Goal: Task Accomplishment & Management: Complete application form

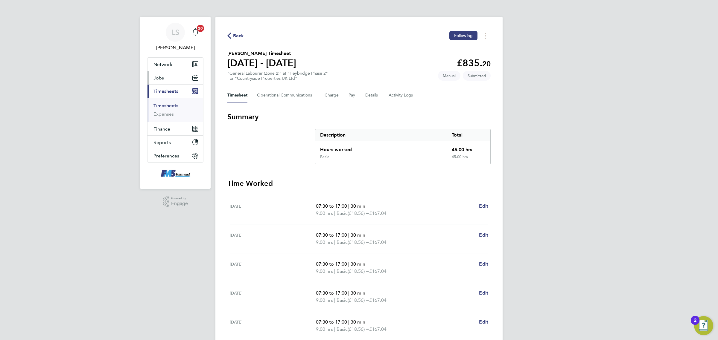
click at [162, 74] on button "Jobs" at bounding box center [175, 77] width 56 height 13
click at [168, 101] on link "Vacancies" at bounding box center [163, 101] width 21 height 6
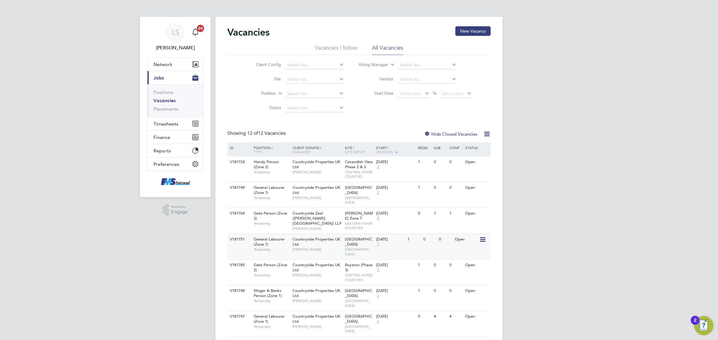
click at [403, 235] on div "[DATE] 2" at bounding box center [390, 242] width 31 height 16
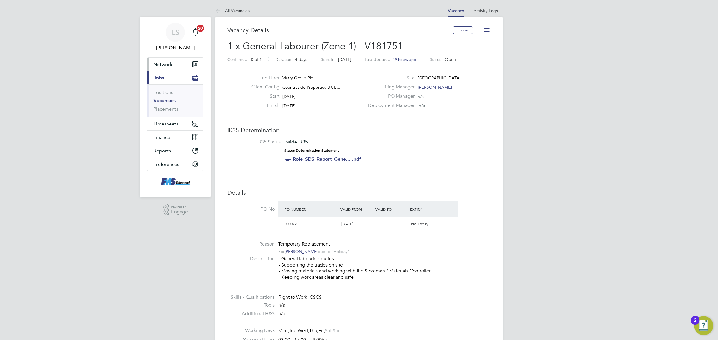
click at [167, 64] on span "Network" at bounding box center [162, 65] width 19 height 6
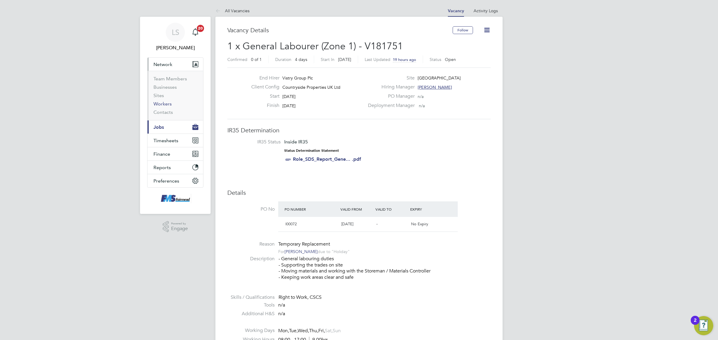
click at [165, 106] on link "Workers" at bounding box center [162, 104] width 18 height 6
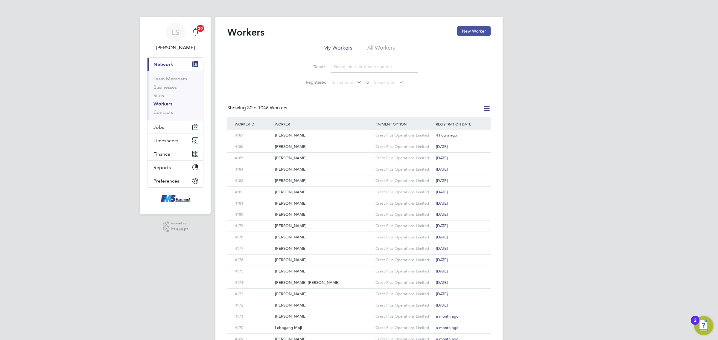
click at [469, 29] on button "New Worker" at bounding box center [474, 31] width 34 height 10
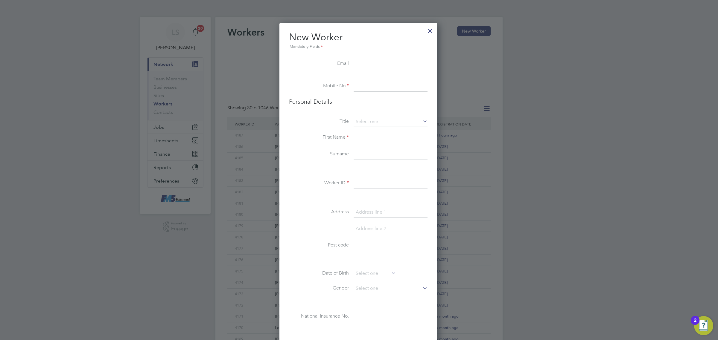
scroll to position [507, 159]
paste input "[EMAIL_ADDRESS][DOMAIN_NAME]"
type input "[EMAIL_ADDRESS][DOMAIN_NAME]"
click at [369, 84] on input at bounding box center [391, 86] width 74 height 11
paste input "07988446694"
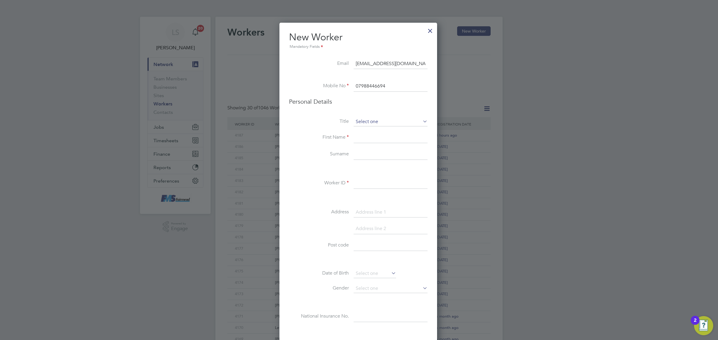
type input "07988446694"
click at [369, 126] on input at bounding box center [391, 122] width 74 height 9
click at [368, 130] on li "Mr" at bounding box center [390, 131] width 74 height 8
type input "Mr"
click at [368, 137] on input at bounding box center [391, 138] width 74 height 11
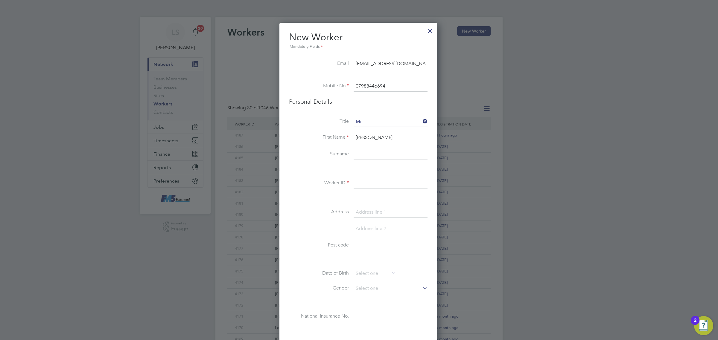
type input "Surjit"
type input "Tother"
type input "4188"
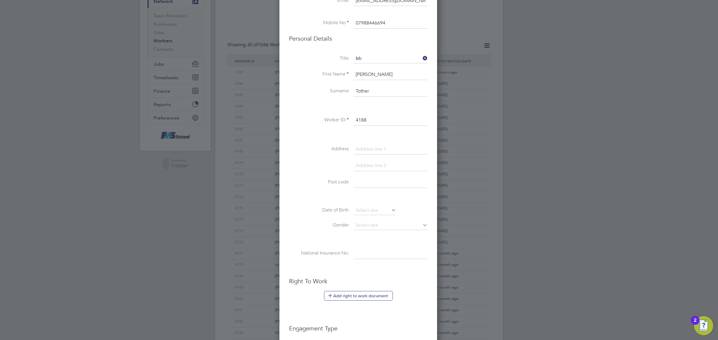
scroll to position [150, 0]
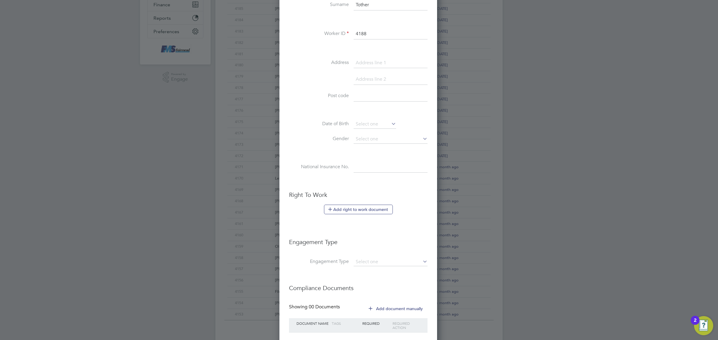
click at [366, 163] on input at bounding box center [391, 167] width 74 height 11
paste input "SN150733B"
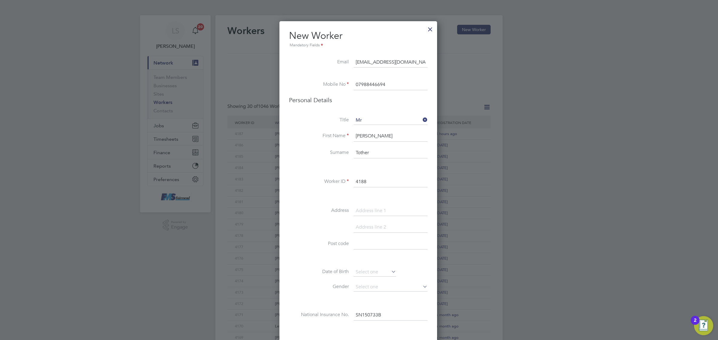
scroll to position [0, 0]
type input "SN 15 07 33 B"
click at [392, 284] on li "Date of Birth" at bounding box center [358, 277] width 139 height 15
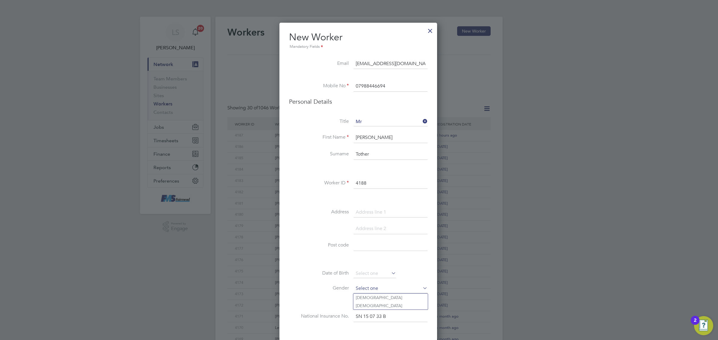
click at [391, 290] on input at bounding box center [391, 288] width 74 height 9
click at [362, 298] on li "Male" at bounding box center [390, 298] width 74 height 8
type input "Male"
click at [375, 209] on input at bounding box center [391, 212] width 74 height 11
type input "388 High Road"
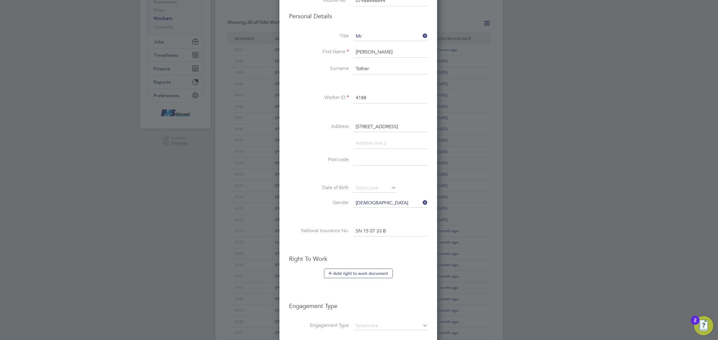
paste input "IG1 1TL"
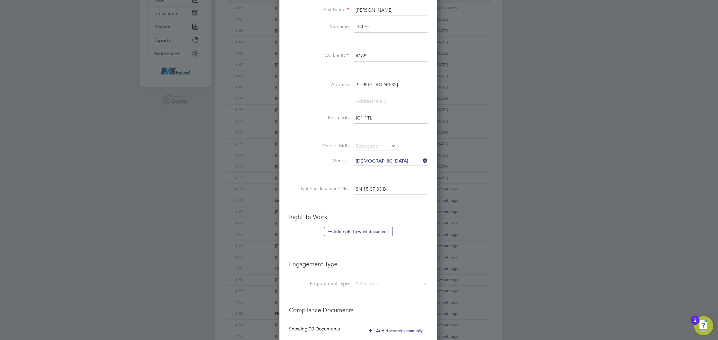
scroll to position [128, 0]
type input "IG1 1TL"
click at [370, 145] on input at bounding box center [375, 146] width 42 height 9
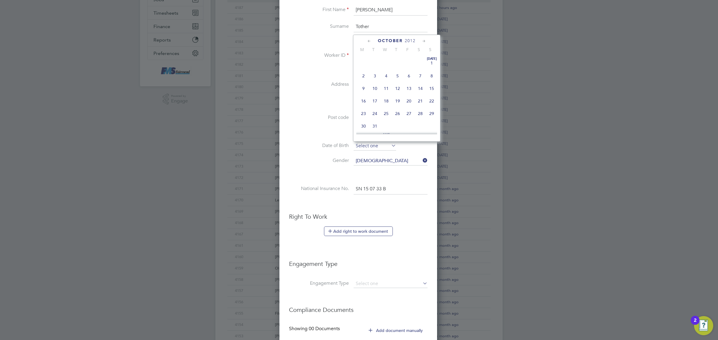
scroll to position [183, 0]
click at [412, 41] on span "2012" at bounding box center [410, 40] width 11 height 5
click at [400, 107] on span "1980" at bounding box center [397, 102] width 11 height 11
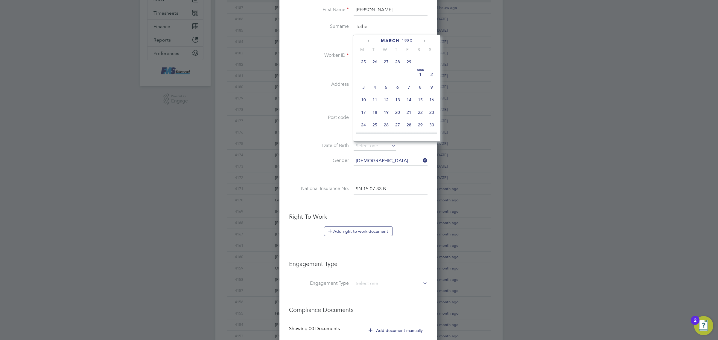
click at [419, 80] on span "Mar 1" at bounding box center [420, 74] width 11 height 11
type input "01 Mar 1980"
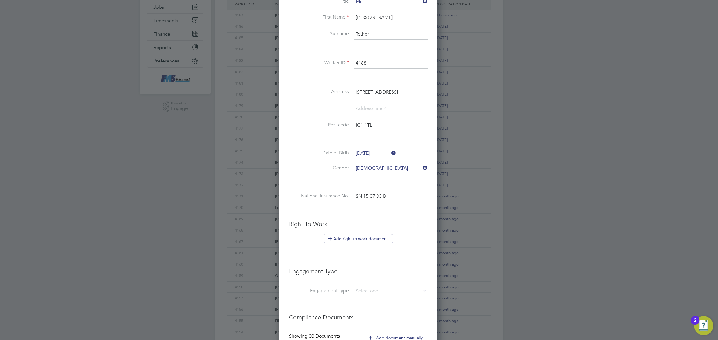
scroll to position [189, 0]
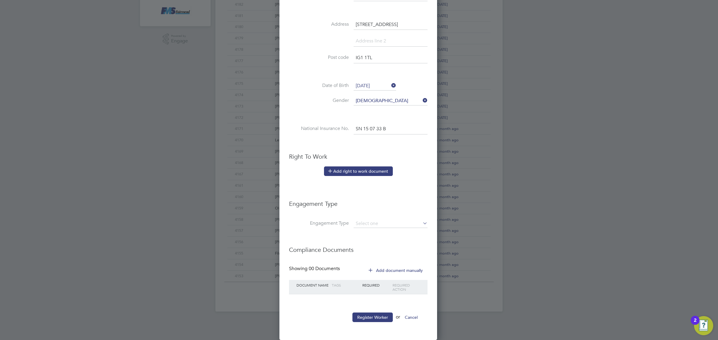
click at [373, 176] on button "Add right to work document" at bounding box center [358, 172] width 69 height 10
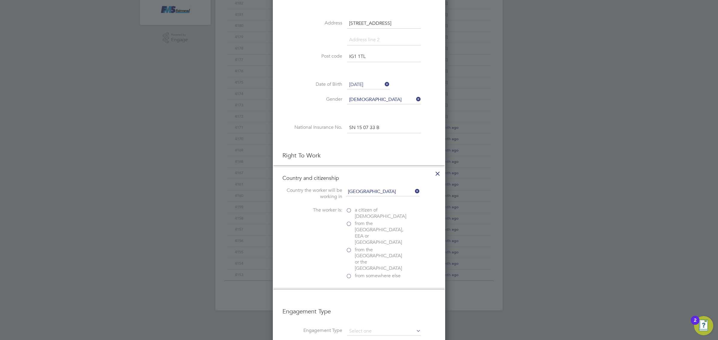
scroll to position [597, 172]
click at [358, 273] on span "from somewhere else" at bounding box center [378, 276] width 46 height 6
click at [0, 0] on input "from somewhere else" at bounding box center [0, 0] width 0 height 0
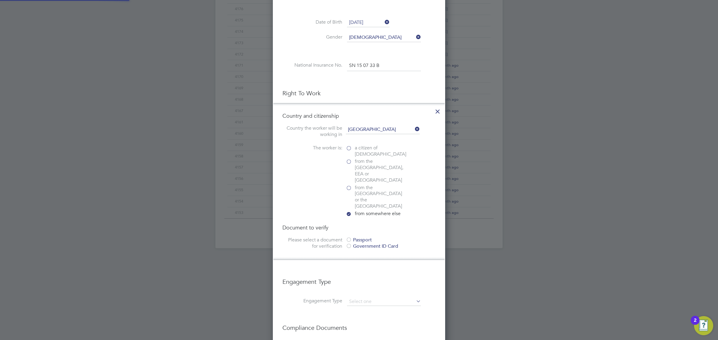
scroll to position [298, 0]
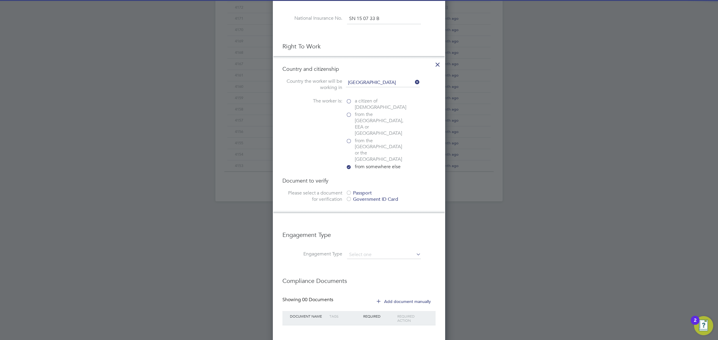
click at [353, 190] on div "Passport" at bounding box center [391, 193] width 90 height 6
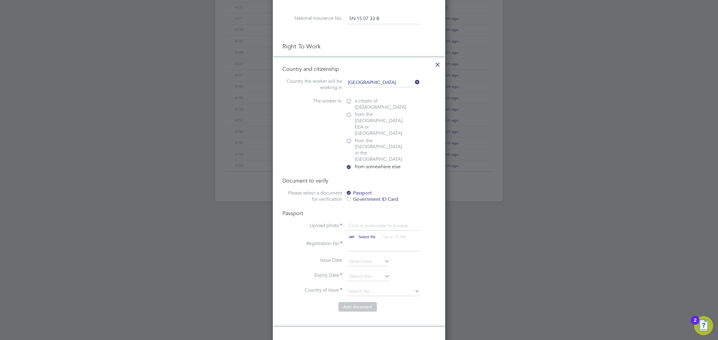
scroll to position [8, 74]
click at [360, 223] on input "file" at bounding box center [373, 232] width 94 height 18
click at [374, 223] on input "file" at bounding box center [373, 232] width 94 height 18
type input "C:\fakepath\Surjit Tother PP.png"
click at [402, 241] on input at bounding box center [384, 246] width 74 height 11
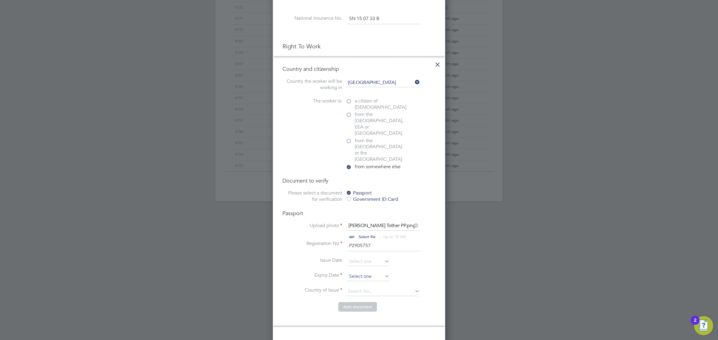
type input "P2905757"
click at [361, 273] on input at bounding box center [368, 277] width 42 height 9
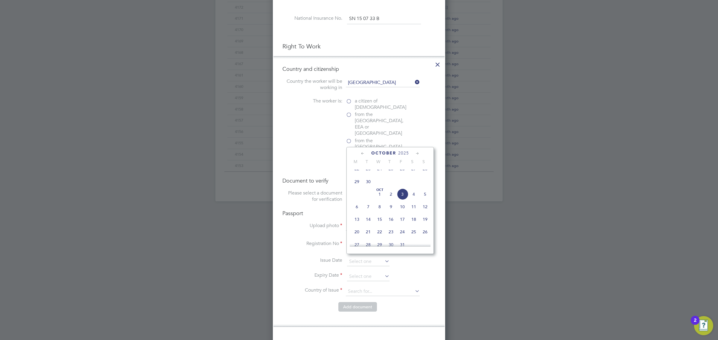
click at [404, 151] on span "2025" at bounding box center [403, 153] width 11 height 5
click at [380, 209] on span "2027" at bounding box center [379, 203] width 11 height 11
click at [401, 235] on span "26" at bounding box center [402, 231] width 11 height 11
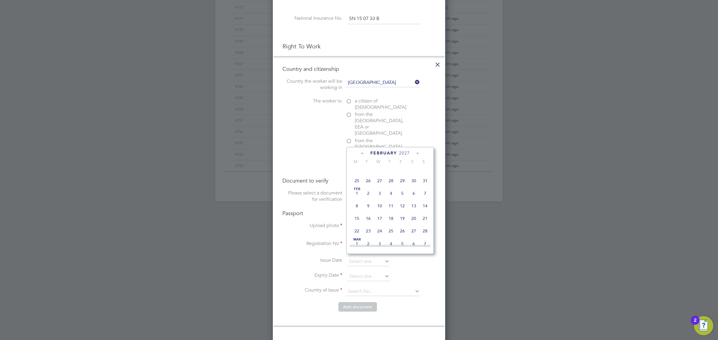
type input "26 Feb 2027"
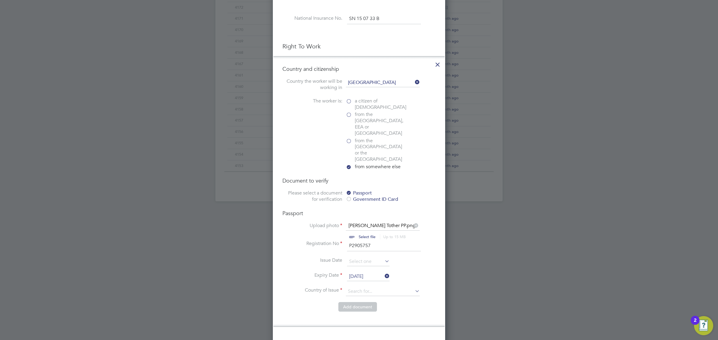
click at [387, 273] on li "Expiry Date 26 Feb 2027" at bounding box center [358, 280] width 153 height 15
click at [388, 287] on input at bounding box center [383, 291] width 74 height 9
click at [372, 293] on li "Ind ia" at bounding box center [396, 291] width 100 height 8
type input "India"
click at [358, 302] on button "Add document" at bounding box center [357, 307] width 39 height 10
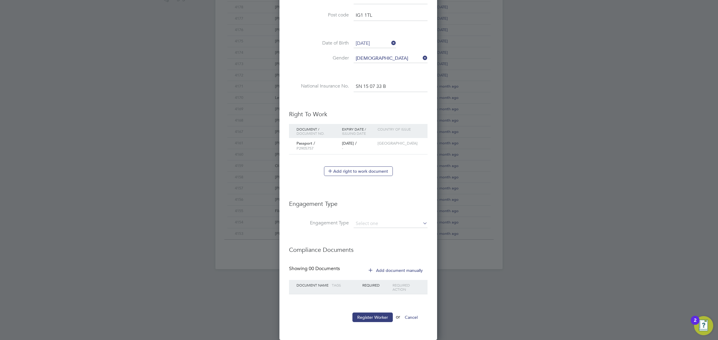
scroll to position [550, 159]
click at [373, 223] on input at bounding box center [391, 224] width 74 height 8
click at [375, 262] on li "Umbrella" at bounding box center [390, 259] width 74 height 9
type input "Umbrella"
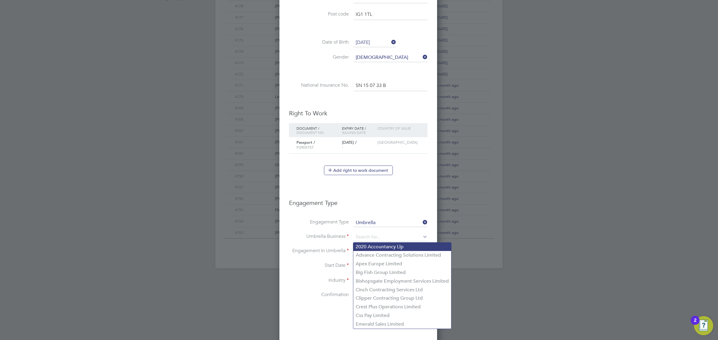
drag, startPoint x: 375, startPoint y: 256, endPoint x: 374, endPoint y: 245, distance: 11.4
click at [375, 241] on input at bounding box center [391, 237] width 74 height 8
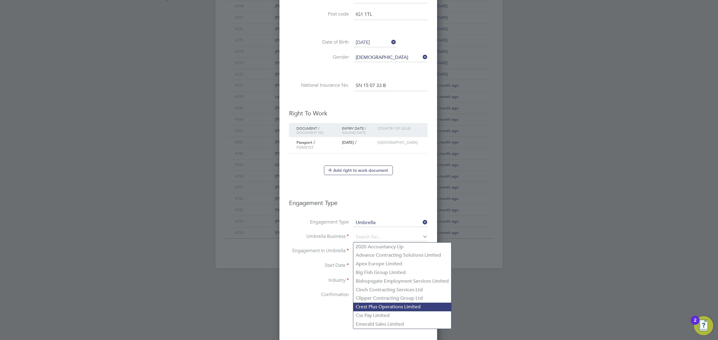
click at [385, 307] on li "Crest Plus Operations Limited" at bounding box center [402, 307] width 98 height 9
type input "Crest Plus Operations Limited"
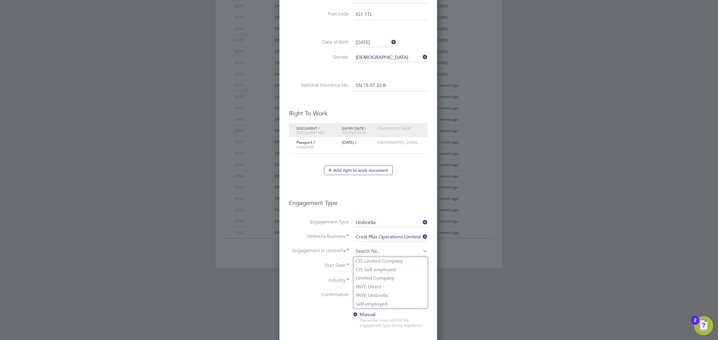
click at [372, 254] on input at bounding box center [391, 252] width 74 height 8
click at [383, 306] on li "Self-employed" at bounding box center [390, 304] width 74 height 9
type input "Self-employed"
click at [370, 246] on li "Umbrella Business Crest Plus Operations Limited" at bounding box center [358, 240] width 139 height 14
click at [375, 254] on input at bounding box center [391, 252] width 74 height 8
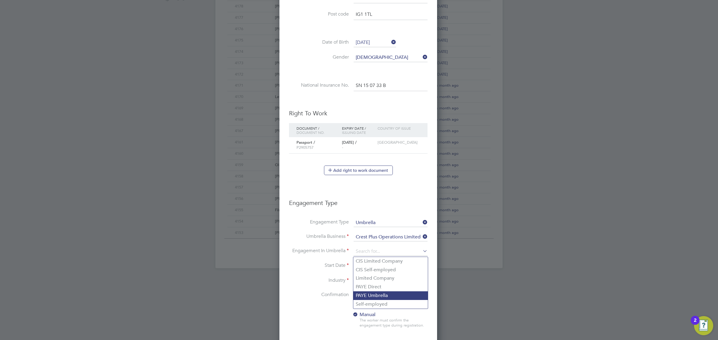
click at [382, 295] on li "PAYE Umbrella" at bounding box center [390, 296] width 74 height 9
type input "PAYE Umbrella"
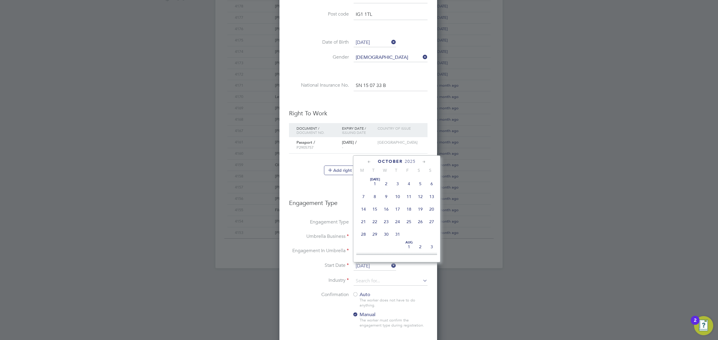
click at [373, 265] on input "[DATE]" at bounding box center [375, 266] width 42 height 9
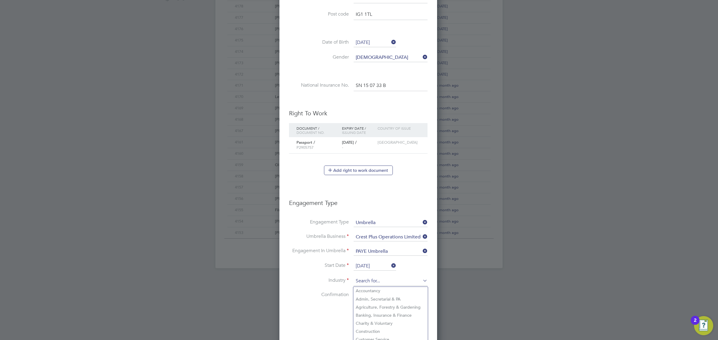
click at [371, 285] on input at bounding box center [391, 281] width 74 height 9
click at [379, 331] on li "Construction" at bounding box center [390, 332] width 74 height 8
type input "Construction"
click at [367, 301] on div "The worker does not have to do anything." at bounding box center [394, 303] width 68 height 10
click at [359, 295] on span "Auto" at bounding box center [361, 295] width 18 height 6
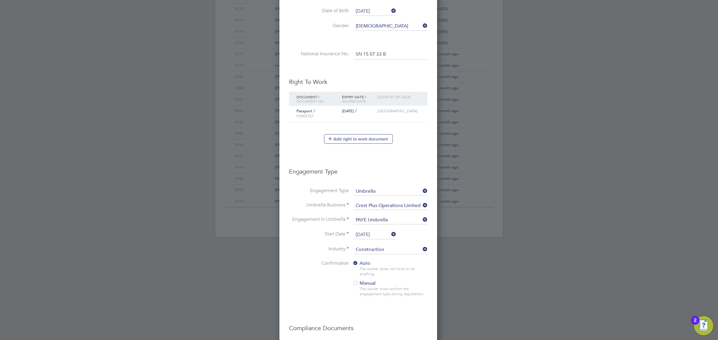
scroll to position [343, 0]
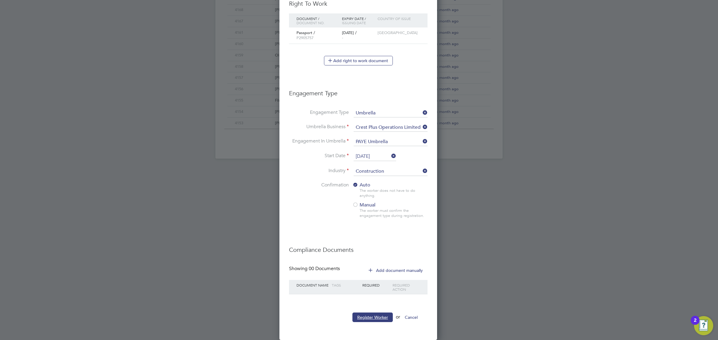
drag, startPoint x: 373, startPoint y: 315, endPoint x: 369, endPoint y: 309, distance: 7.1
click at [371, 310] on ul "New Worker Mandatory Fields Email surjittother5@gmail.com Mobile No 07988446694…" at bounding box center [358, 9] width 139 height 638
click at [373, 319] on button "Register Worker" at bounding box center [372, 318] width 40 height 10
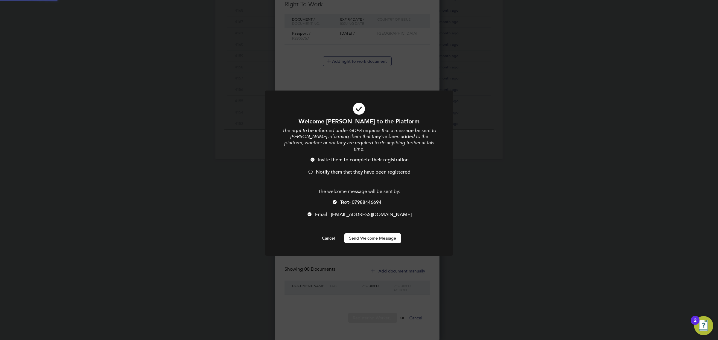
scroll to position [0, 0]
drag, startPoint x: 352, startPoint y: 167, endPoint x: 354, endPoint y: 174, distance: 7.4
click at [352, 169] on span "Notify them that they have been registered" at bounding box center [363, 172] width 95 height 6
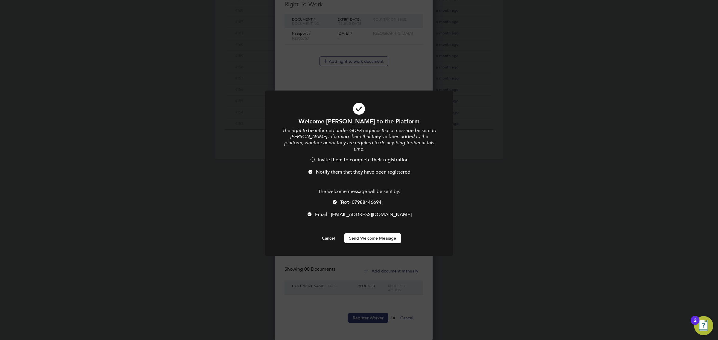
scroll to position [661, 159]
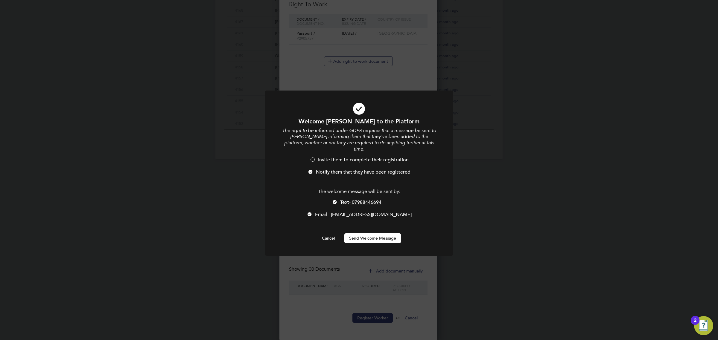
click at [365, 234] on button "Send Welcome Message" at bounding box center [372, 239] width 57 height 10
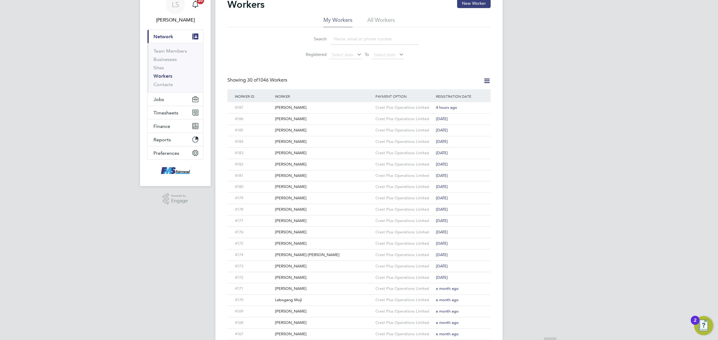
scroll to position [0, 0]
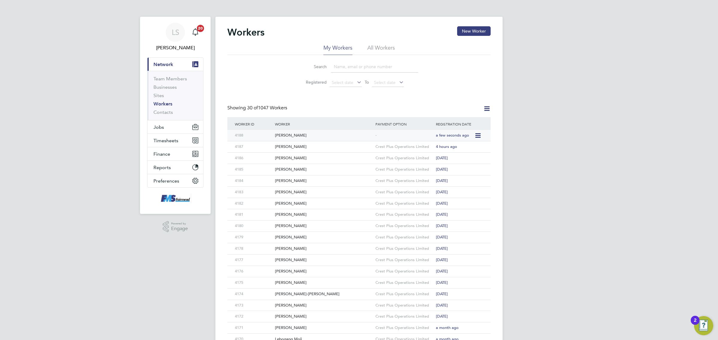
click at [290, 136] on div "Surjit Tother" at bounding box center [323, 135] width 101 height 11
click at [280, 134] on div "Surjit Tother" at bounding box center [323, 135] width 101 height 11
click at [165, 131] on button "Jobs" at bounding box center [175, 127] width 56 height 13
click at [167, 101] on link "Vacancies" at bounding box center [163, 101] width 21 height 6
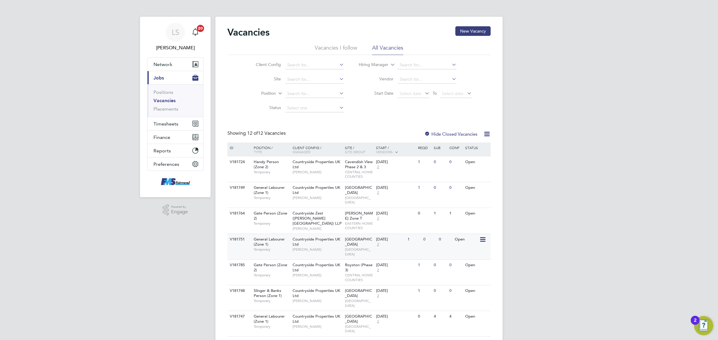
click at [358, 237] on span "[GEOGRAPHIC_DATA]" at bounding box center [358, 242] width 27 height 10
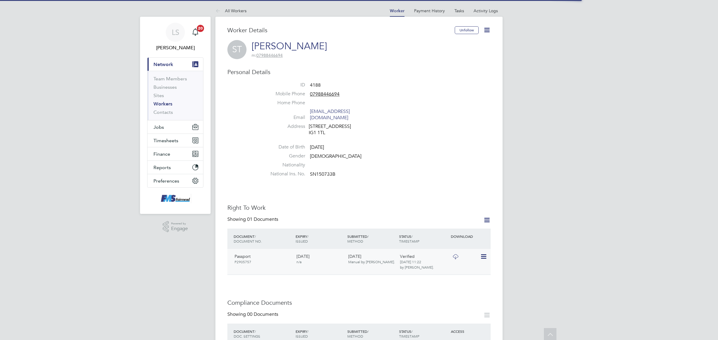
scroll to position [112, 0]
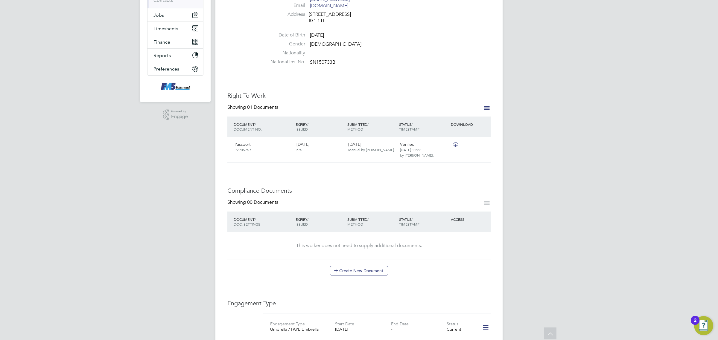
click at [487, 104] on icon at bounding box center [486, 107] width 7 height 7
click at [462, 115] on li "Add Right To Work Document" at bounding box center [453, 116] width 72 height 8
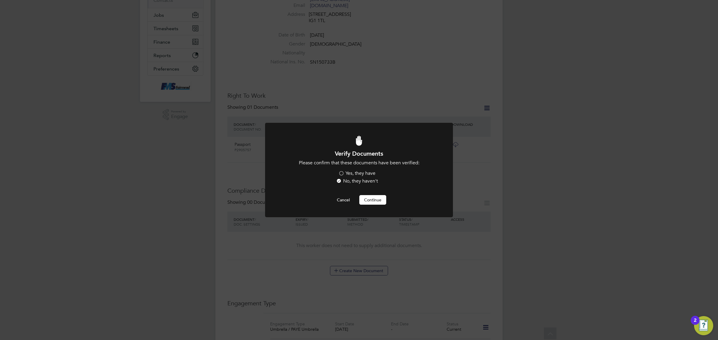
scroll to position [0, 0]
click at [355, 173] on label "Yes, they have" at bounding box center [356, 174] width 37 height 6
click at [0, 0] on input "Yes, they have" at bounding box center [0, 0] width 0 height 0
click at [377, 198] on button "Continue" at bounding box center [372, 200] width 27 height 10
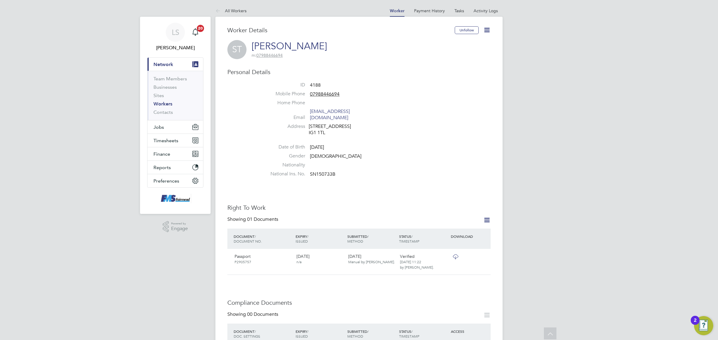
scroll to position [112, 0]
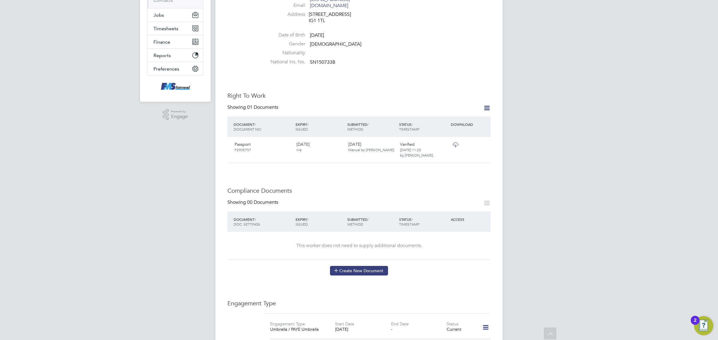
click at [357, 266] on button "Create New Document" at bounding box center [359, 271] width 58 height 10
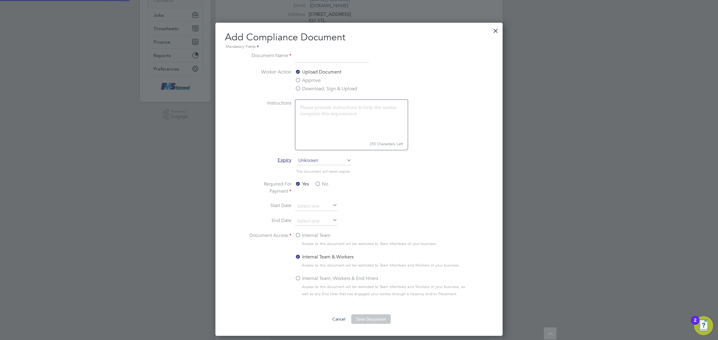
scroll to position [314, 287]
type input "cscs"
click at [299, 92] on label "Download, Sign & Upload" at bounding box center [326, 88] width 62 height 7
click at [0, 0] on input "Download, Sign & Upload" at bounding box center [0, 0] width 0 height 0
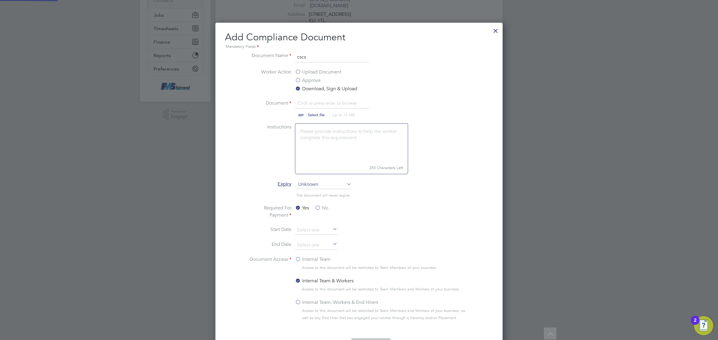
scroll to position [9, 74]
click at [312, 115] on input "file" at bounding box center [322, 109] width 94 height 18
click at [315, 117] on input "file" at bounding box center [322, 109] width 94 height 18
type input "C:\fakepath\Surjit Tother CSCS.png"
click at [325, 184] on span "Unknown" at bounding box center [323, 184] width 55 height 9
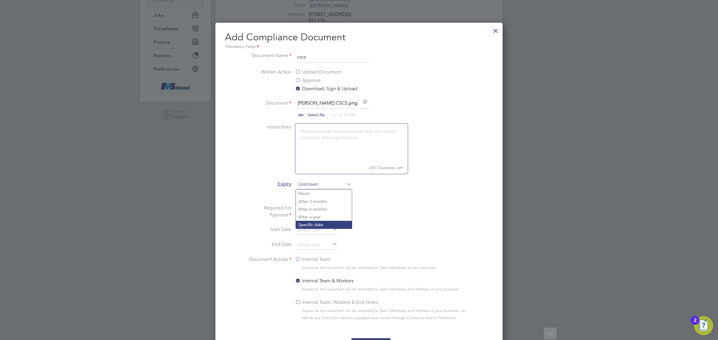
click at [321, 225] on li "Specific date" at bounding box center [324, 225] width 56 height 8
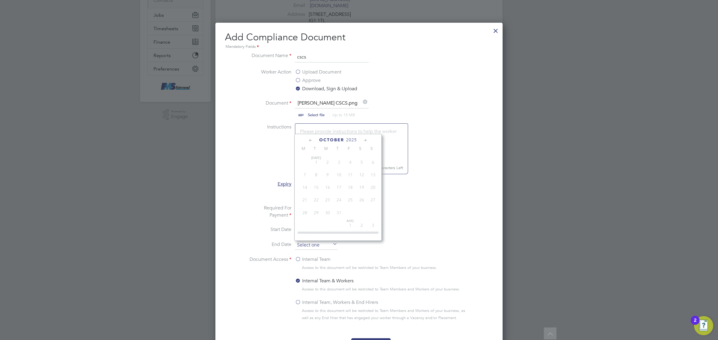
click at [315, 247] on input at bounding box center [316, 245] width 42 height 9
click at [355, 141] on span "2025" at bounding box center [351, 140] width 11 height 5
click at [349, 196] on span "2029" at bounding box center [350, 190] width 11 height 11
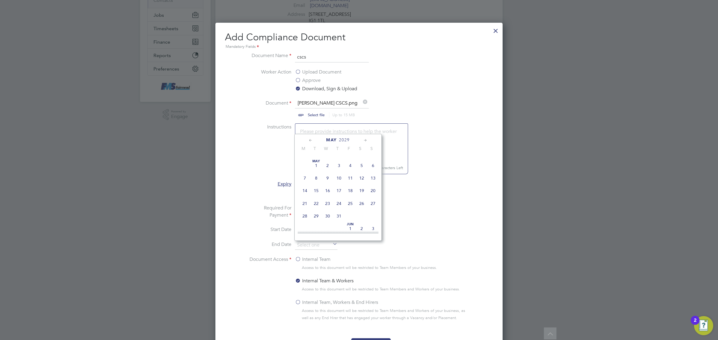
scroll to position [72, 0]
click at [372, 194] on span "20" at bounding box center [372, 191] width 11 height 11
type input "[DATE]"
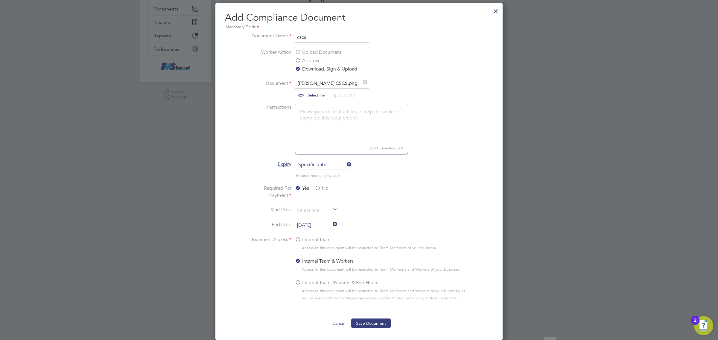
scroll to position [187, 0]
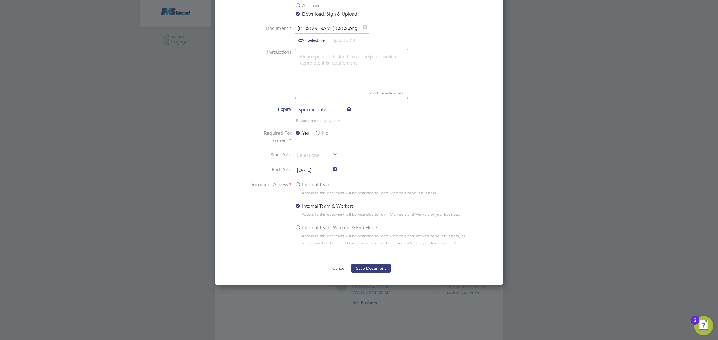
click at [299, 188] on label "Internal Team" at bounding box center [313, 184] width 36 height 7
click at [0, 0] on input "Internal Team" at bounding box center [0, 0] width 0 height 0
click at [366, 267] on button "Save Document" at bounding box center [370, 269] width 39 height 10
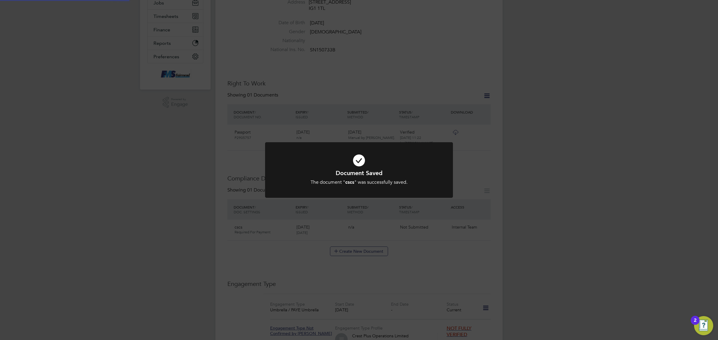
scroll to position [112, 0]
click at [434, 191] on div at bounding box center [359, 170] width 188 height 56
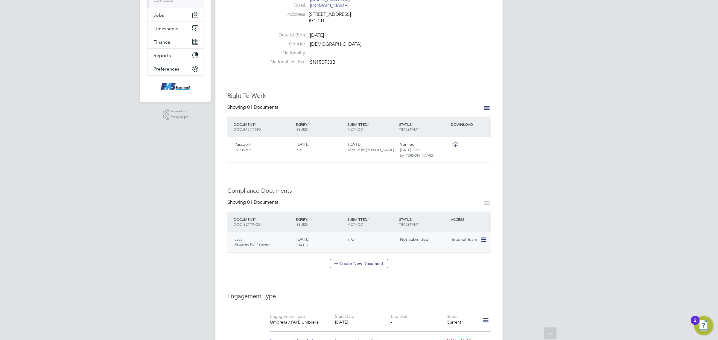
click at [482, 237] on icon at bounding box center [483, 240] width 6 height 7
click at [456, 265] on li "Submit Document" at bounding box center [457, 265] width 60 height 8
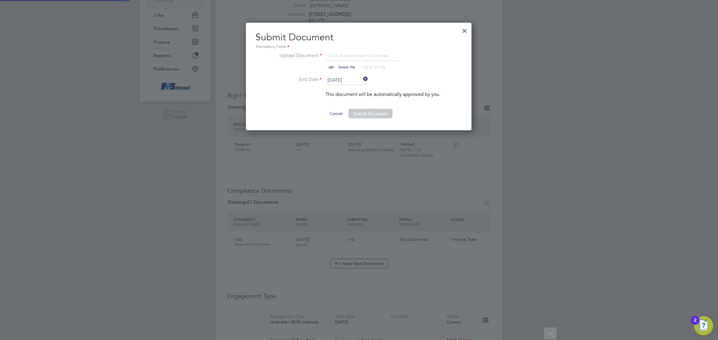
scroll to position [108, 226]
click at [338, 68] on input "file" at bounding box center [352, 61] width 94 height 18
type input "C:\fakepath\Surjit Tother CSCS.png"
click at [375, 115] on button "Submit Document" at bounding box center [371, 114] width 44 height 10
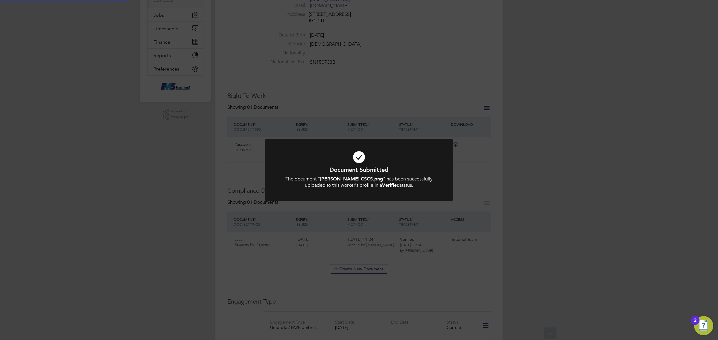
click at [391, 175] on div "Document Submitted The document " Surjit Tother CSCS.png " has been successfull…" at bounding box center [359, 177] width 156 height 23
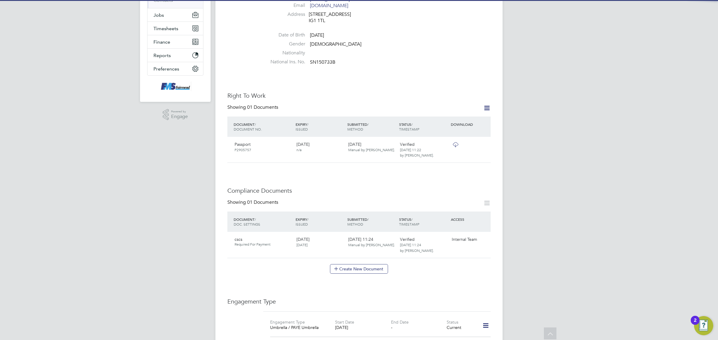
click at [480, 172] on div "Worker Details Unfollow ST Surjit Tother m: 07988446694 Personal Details ID 418…" at bounding box center [358, 211] width 263 height 595
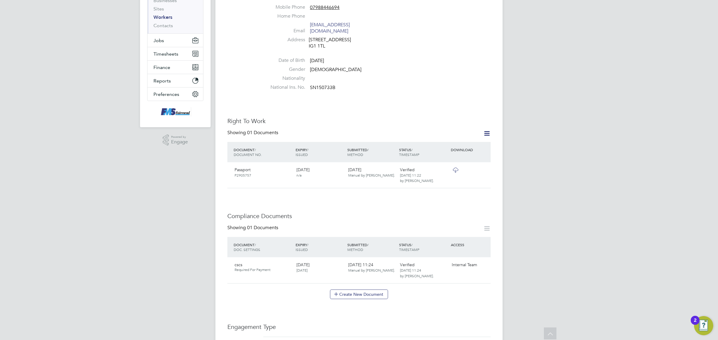
scroll to position [0, 0]
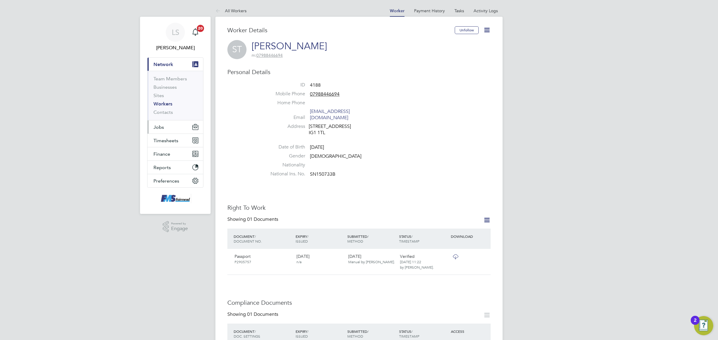
click at [178, 120] on ul "Current page: Network Team Members Businesses Sites Workers Contacts Jobs Posit…" at bounding box center [175, 122] width 56 height 130
click at [177, 122] on button "Jobs" at bounding box center [175, 127] width 56 height 13
click at [167, 100] on link "Vacancies" at bounding box center [163, 101] width 21 height 6
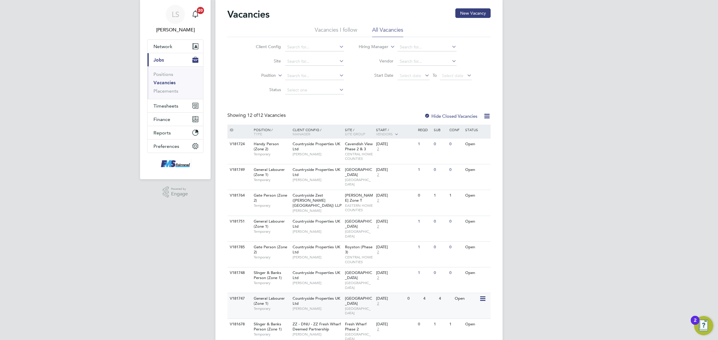
scroll to position [112, 0]
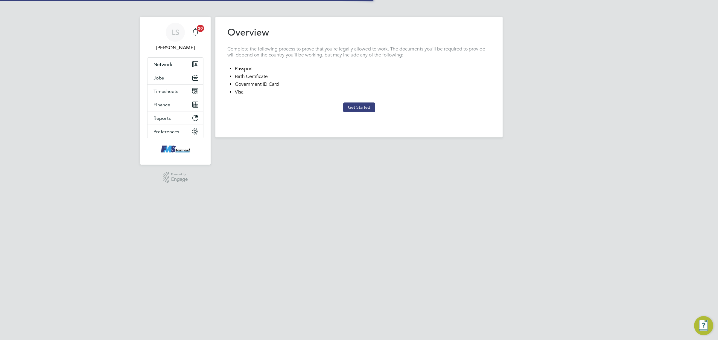
type input "United Kingdom"
drag, startPoint x: 360, startPoint y: 106, endPoint x: 361, endPoint y: 114, distance: 7.5
click at [361, 114] on at-sequence "Overview Complete the following process to prove that you’re legally allowed to…" at bounding box center [358, 75] width 263 height 99
click at [361, 108] on button "Get Started" at bounding box center [359, 108] width 32 height 10
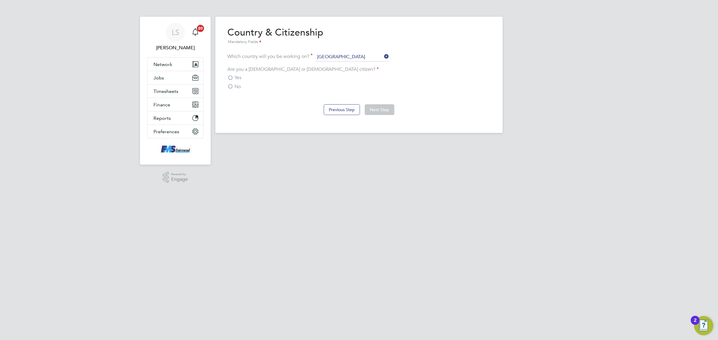
click at [230, 84] on label "No" at bounding box center [233, 87] width 13 height 6
click at [0, 0] on input "No" at bounding box center [0, 0] width 0 height 0
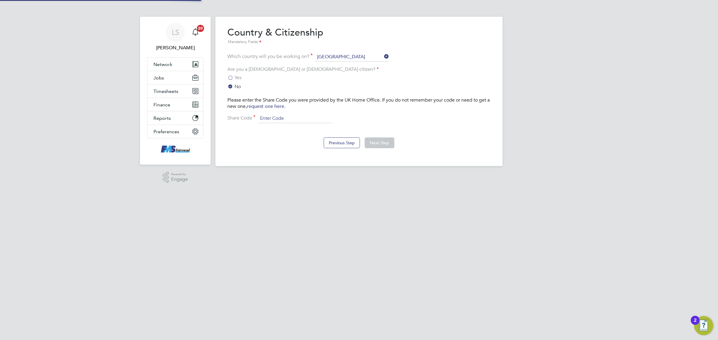
click at [301, 120] on input at bounding box center [295, 118] width 74 height 9
type input "W4MXNG6SP"
click at [389, 145] on button "Next Step" at bounding box center [380, 143] width 30 height 11
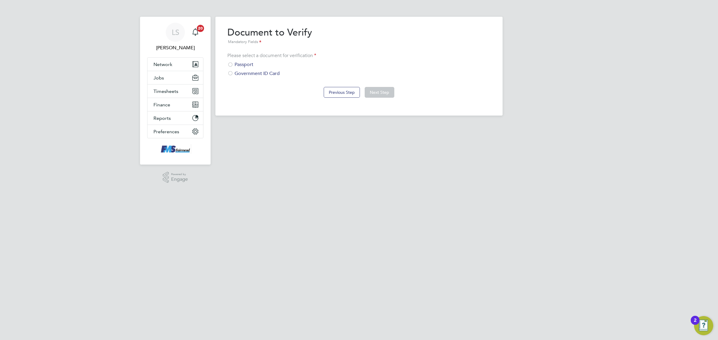
click at [234, 59] on div "Please select a document for verification Passport Government ID Card" at bounding box center [358, 65] width 263 height 24
click at [234, 62] on div "Passport" at bounding box center [358, 65] width 263 height 6
click at [378, 96] on button "Next Step" at bounding box center [380, 92] width 30 height 11
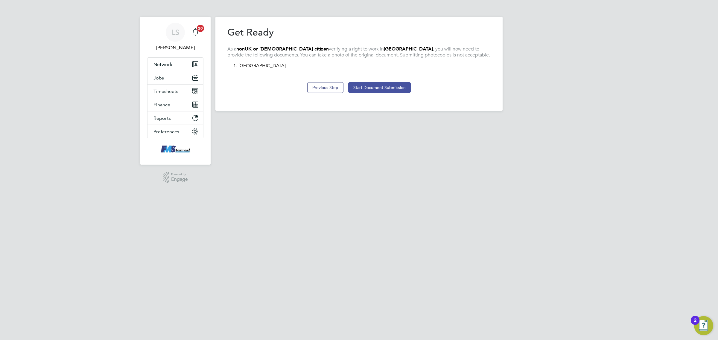
click at [392, 83] on button "Start Document Submission" at bounding box center [379, 87] width 63 height 11
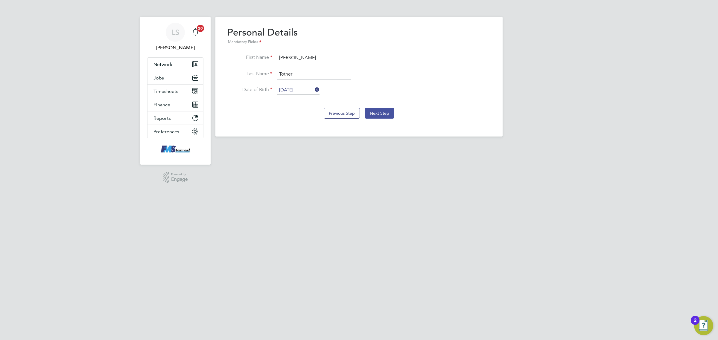
click at [383, 108] on button "Next Step" at bounding box center [380, 113] width 30 height 11
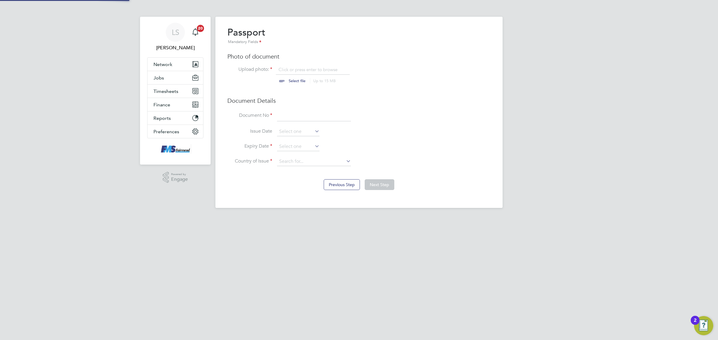
scroll to position [8, 74]
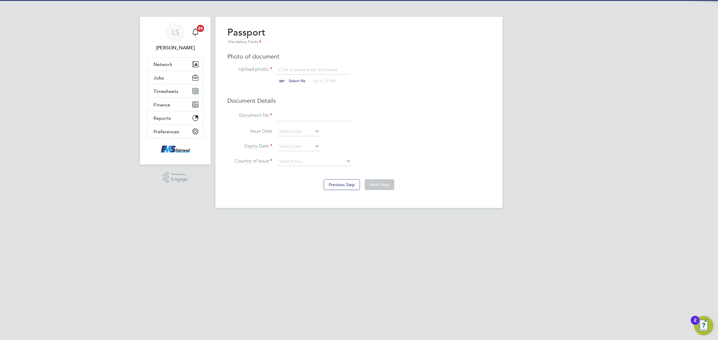
click at [307, 80] on input "file" at bounding box center [303, 76] width 94 height 18
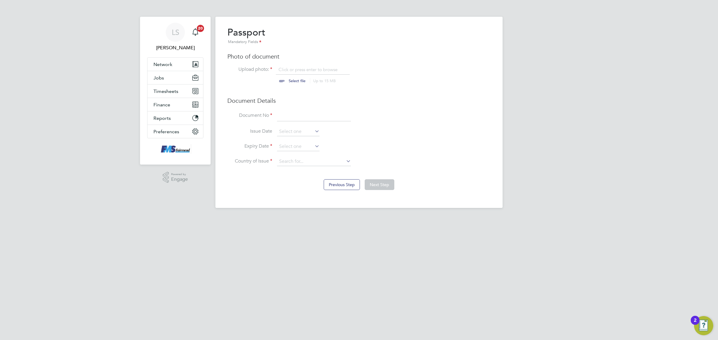
type input "C:\fakepath\Surjit Tother PP.png"
click at [294, 104] on h3 "Document Details" at bounding box center [358, 101] width 263 height 8
click at [301, 113] on input at bounding box center [314, 116] width 74 height 11
click at [316, 116] on input at bounding box center [314, 116] width 74 height 11
type input "P2905757"
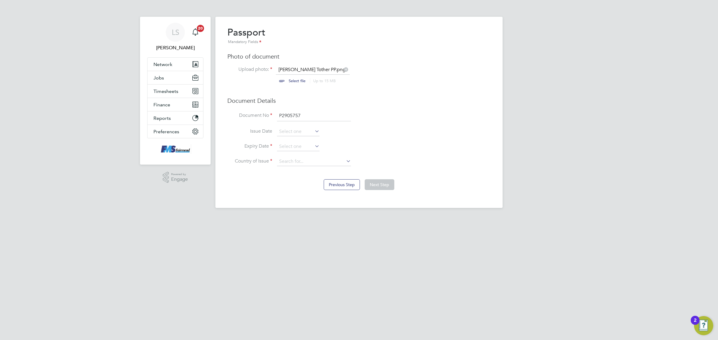
scroll to position [171, 0]
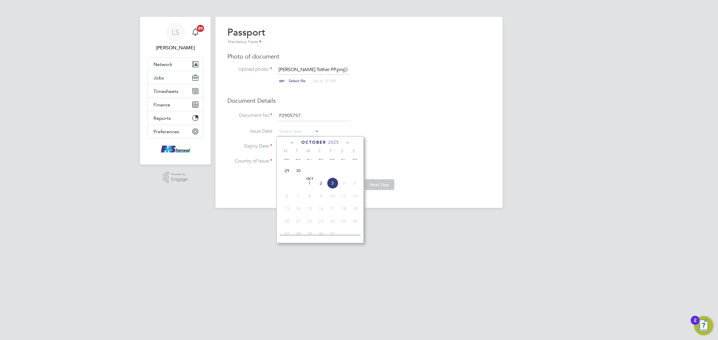
click at [444, 175] on div "Previous Step Next Step" at bounding box center [358, 184] width 263 height 24
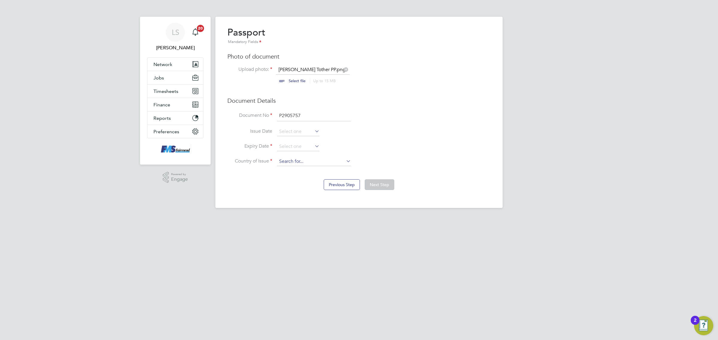
click at [311, 164] on input at bounding box center [314, 161] width 74 height 9
click at [302, 177] on li "Indi a" at bounding box center [314, 179] width 74 height 8
type input "India"
click at [298, 148] on input at bounding box center [298, 146] width 42 height 9
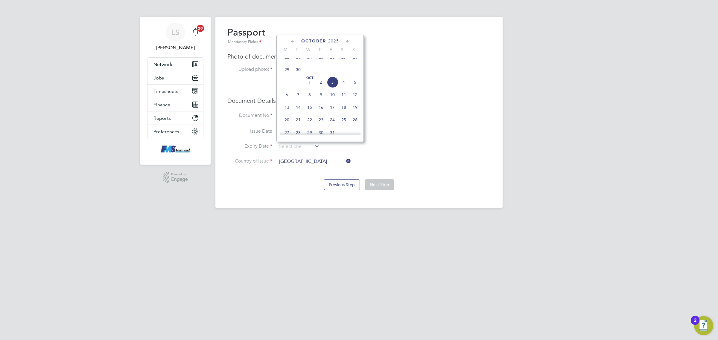
click at [333, 41] on span "2025" at bounding box center [333, 41] width 11 height 5
click at [311, 97] on span "2027" at bounding box center [309, 91] width 11 height 11
click at [334, 85] on span "26" at bounding box center [332, 84] width 11 height 11
type input "[DATE]"
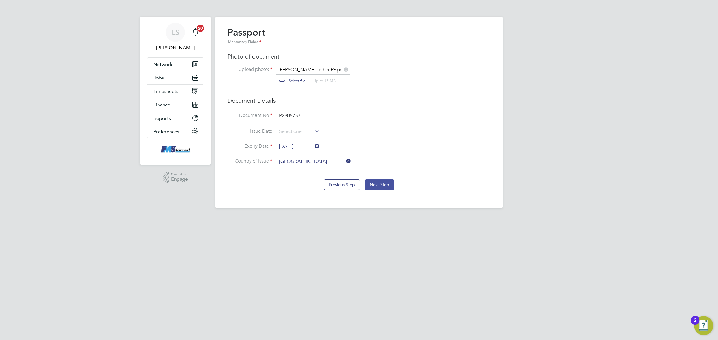
click at [379, 182] on button "Next Step" at bounding box center [380, 184] width 30 height 11
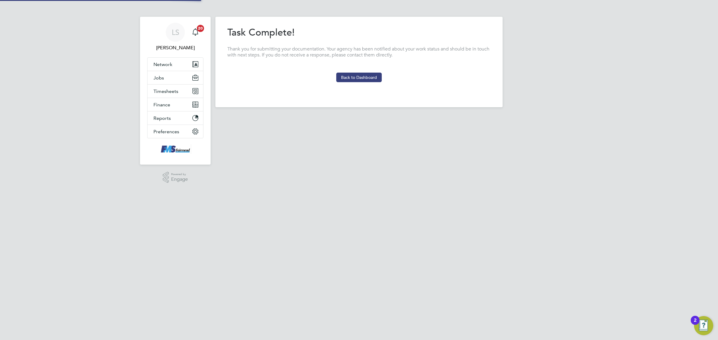
click at [355, 69] on section "Task Complete! Thank you for submitting your documentation. Your agency has bee…" at bounding box center [358, 54] width 263 height 56
click at [359, 73] on button "Back to Dashboard" at bounding box center [358, 78] width 45 height 10
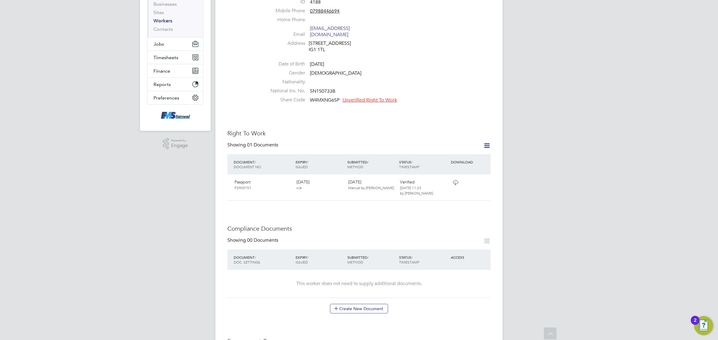
scroll to position [75, 0]
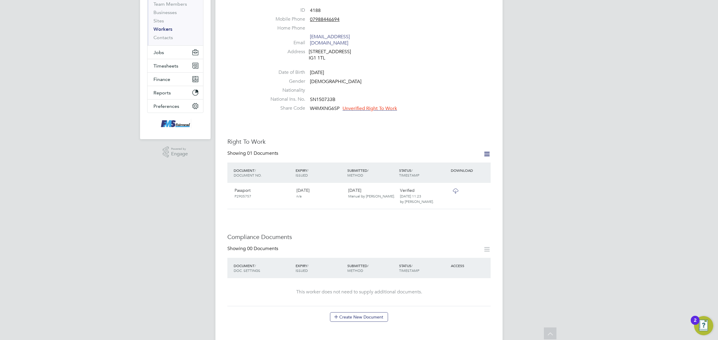
click at [362, 106] on span "Unverified Right To Work" at bounding box center [370, 109] width 54 height 6
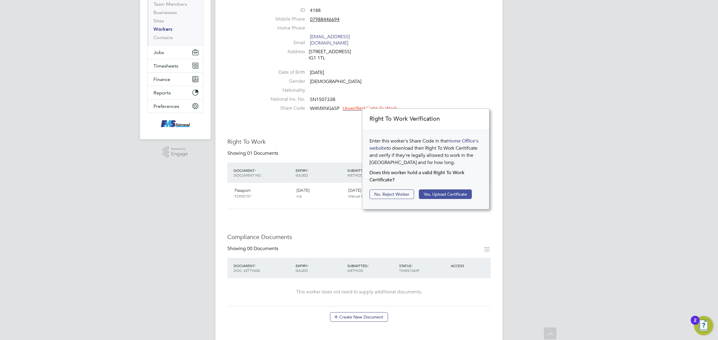
click at [436, 196] on button "Yes, Upload Certificate" at bounding box center [445, 195] width 53 height 10
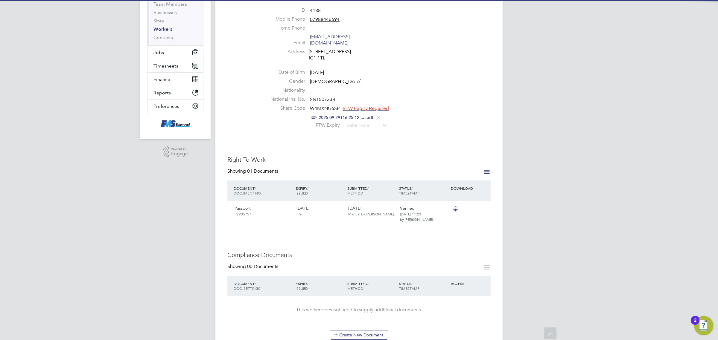
scroll to position [0, 0]
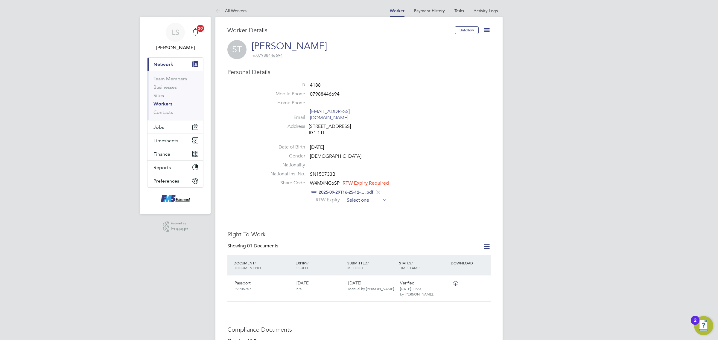
click at [365, 196] on input at bounding box center [366, 200] width 42 height 9
click at [393, 148] on span at bounding box center [388, 142] width 11 height 11
click at [393, 136] on span "27" at bounding box center [388, 129] width 11 height 11
type input "27 Aug 2026"
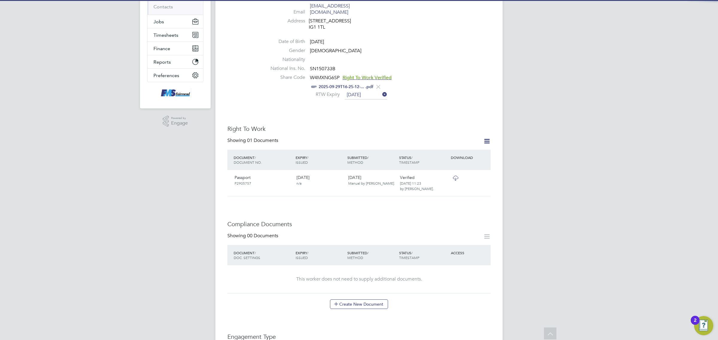
scroll to position [262, 0]
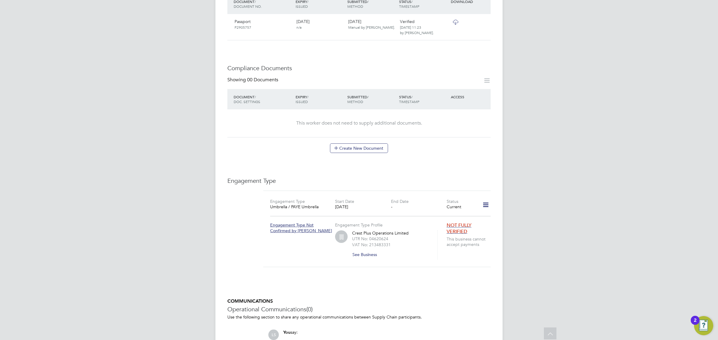
click at [693, 207] on div "LS Lawrence Schott Notifications 20 Applications: Current page: Network Team Me…" at bounding box center [359, 78] width 718 height 681
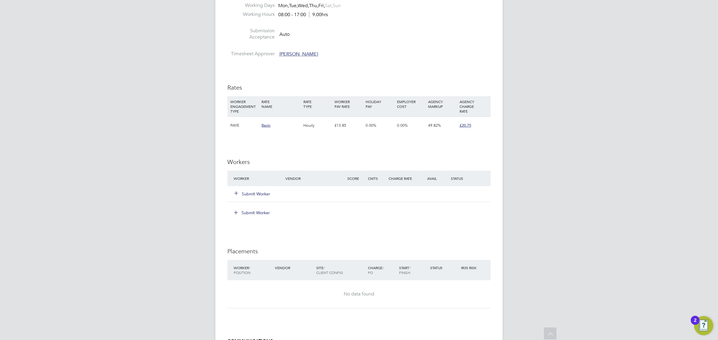
scroll to position [411, 0]
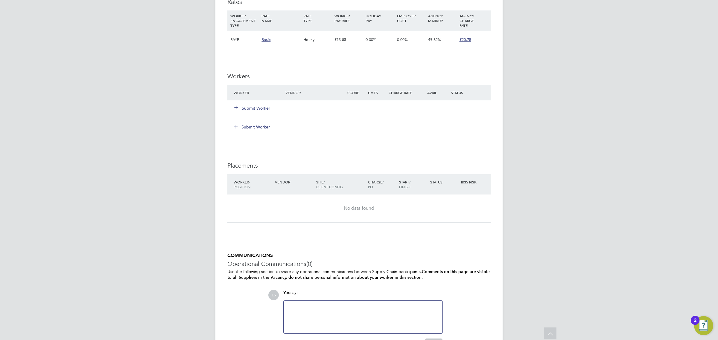
click at [247, 105] on button "Submit Worker" at bounding box center [253, 108] width 36 height 6
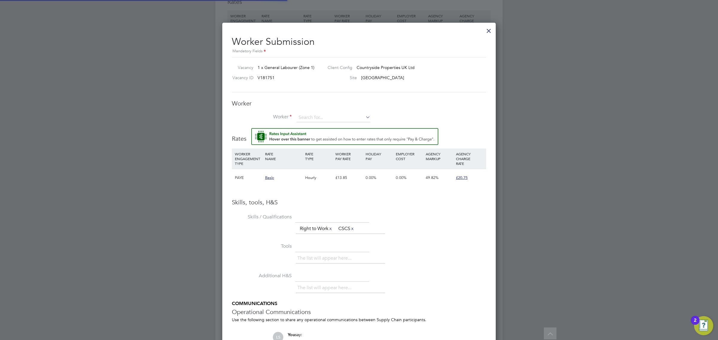
scroll to position [385, 274]
click at [331, 117] on input at bounding box center [333, 117] width 74 height 9
click at [311, 124] on li "Surji t Tother (4188)" at bounding box center [333, 126] width 74 height 8
type input "Surjit Tother (4188)"
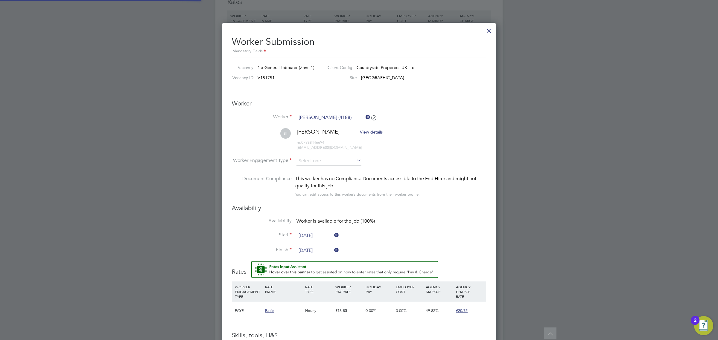
scroll to position [518, 274]
click at [325, 161] on input at bounding box center [328, 161] width 65 height 9
click at [319, 179] on li "PAYE" at bounding box center [329, 178] width 66 height 8
type input "PAYE"
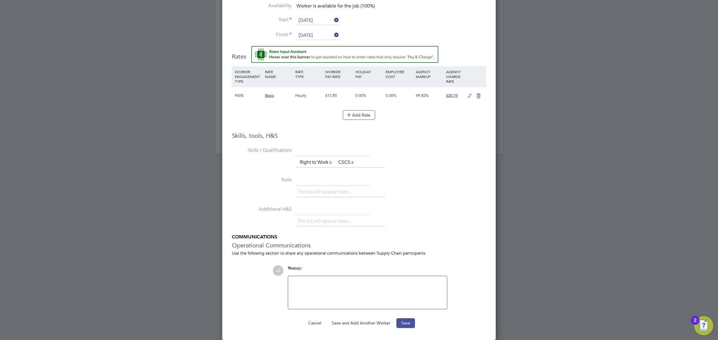
click at [404, 321] on button "Save" at bounding box center [405, 324] width 19 height 10
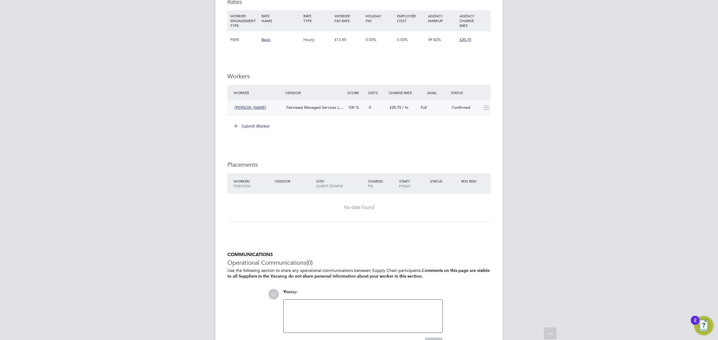
click at [446, 110] on div "Full" at bounding box center [433, 108] width 31 height 10
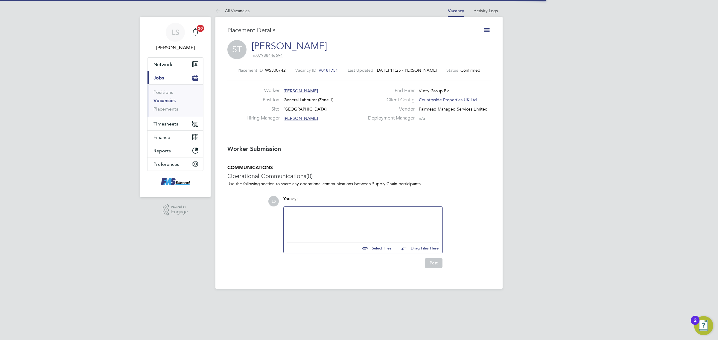
click at [488, 31] on icon at bounding box center [486, 29] width 7 height 7
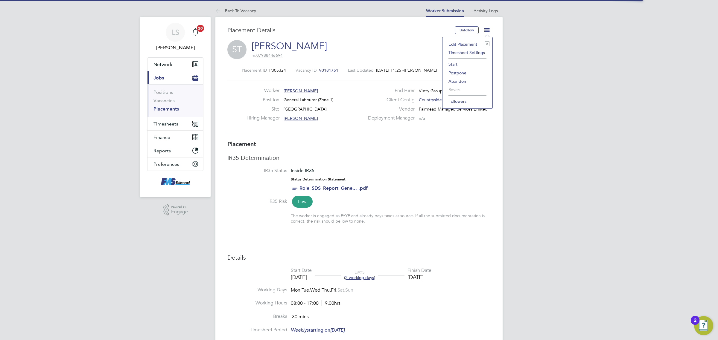
click at [460, 64] on li "Start" at bounding box center [467, 64] width 44 height 8
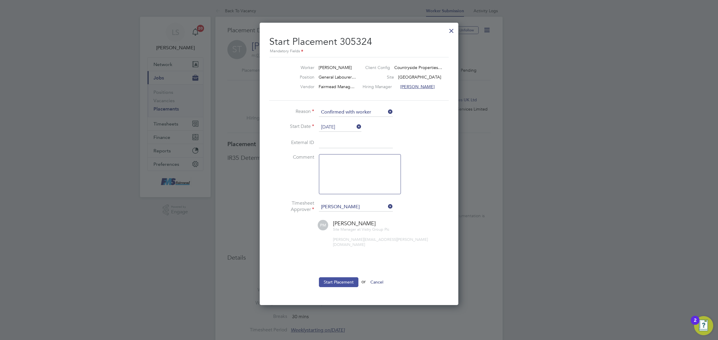
click at [341, 278] on button "Start Placement" at bounding box center [338, 283] width 39 height 10
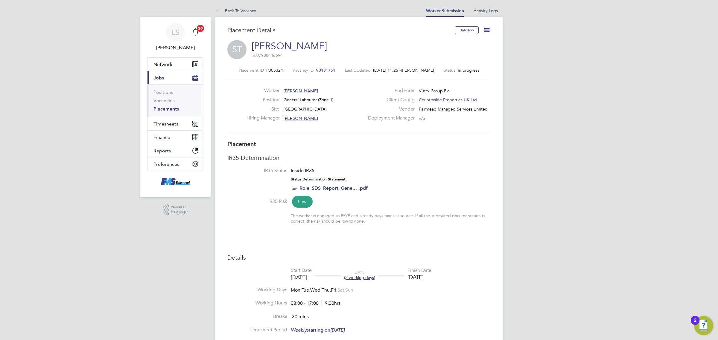
click at [168, 109] on link "Placements" at bounding box center [165, 109] width 25 height 6
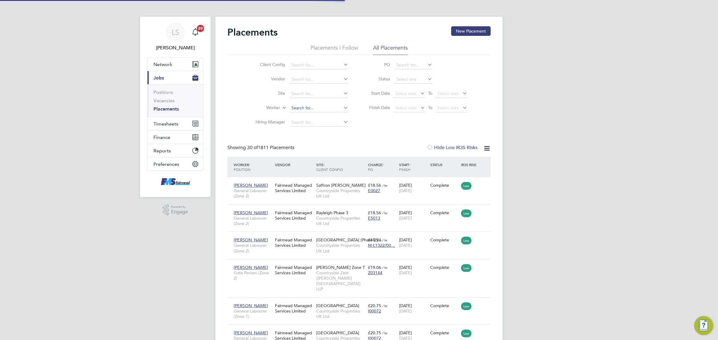
click at [310, 111] on input at bounding box center [318, 108] width 59 height 8
click at [322, 118] on li "Sadik ur Rahman" at bounding box center [319, 116] width 60 height 8
type input "Sadikur Rahman"
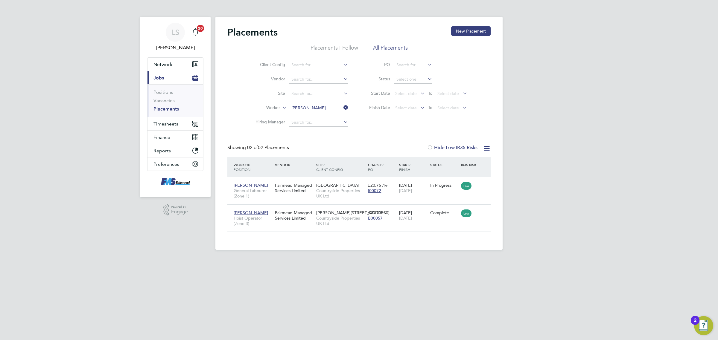
click at [457, 260] on html "LS Lawrence Schott Notifications 20 Applications: Network Team Members Business…" at bounding box center [359, 130] width 718 height 260
click at [163, 99] on link "Vacancies" at bounding box center [163, 101] width 21 height 6
